Goal: Transaction & Acquisition: Purchase product/service

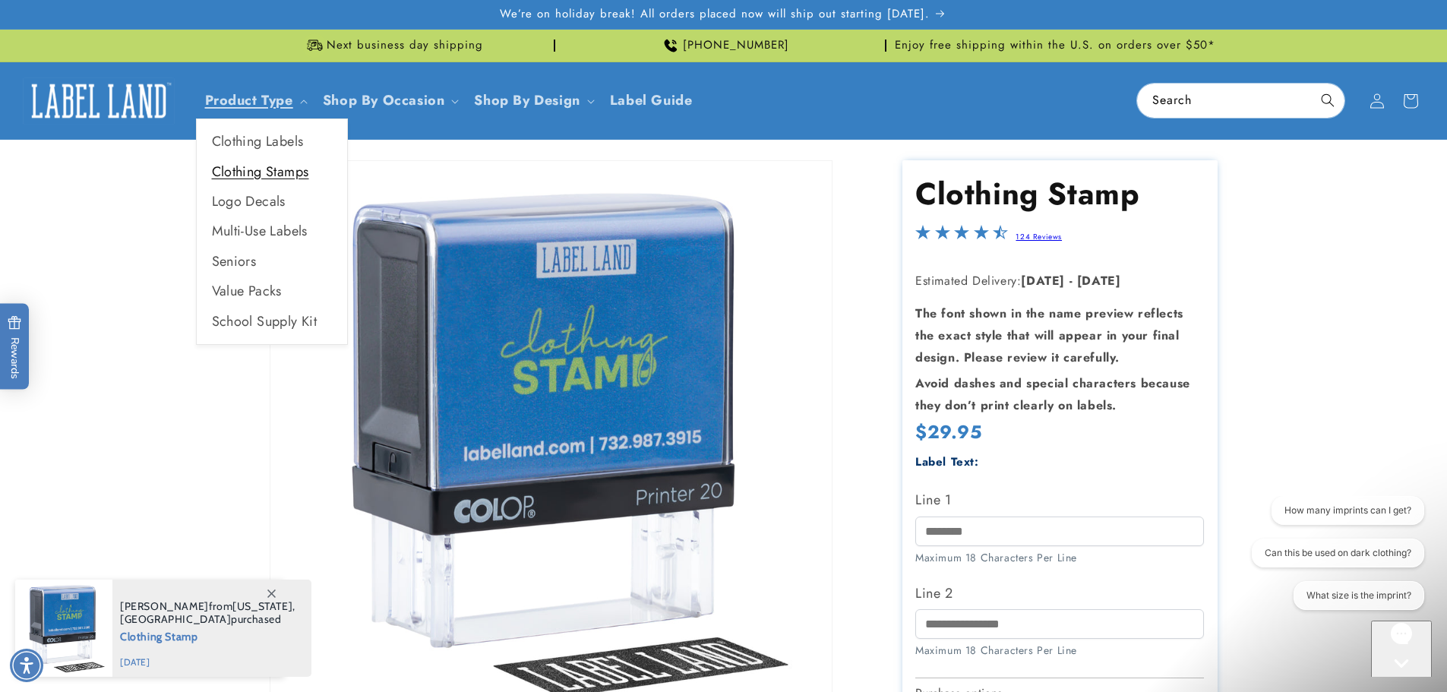
click at [242, 169] on link "Clothing Stamps" at bounding box center [272, 172] width 150 height 30
